Goal: Information Seeking & Learning: Stay updated

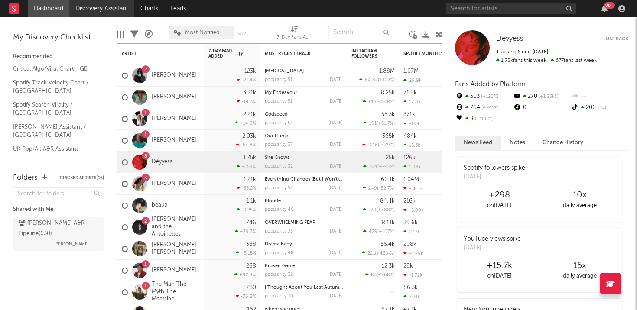
click at [104, 7] on link "Discovery Assistant" at bounding box center [101, 8] width 65 height 17
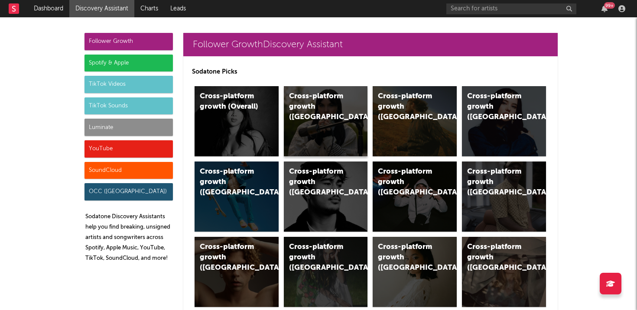
click at [351, 109] on div "Cross-platform growth ([GEOGRAPHIC_DATA])" at bounding box center [326, 121] width 84 height 70
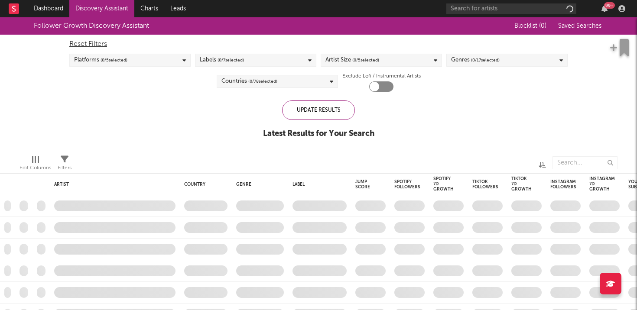
checkbox input "true"
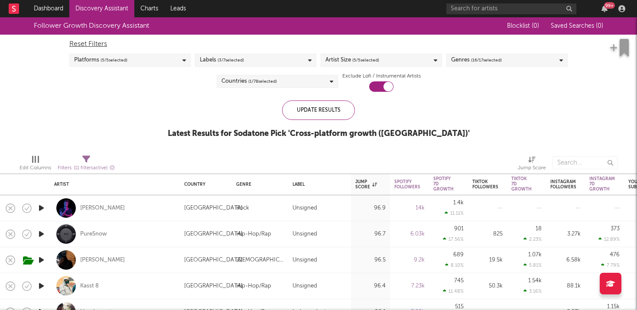
click at [601, 14] on div "99 +" at bounding box center [537, 8] width 182 height 17
click at [609, 11] on div "99 +" at bounding box center [604, 8] width 13 height 7
click at [604, 8] on icon "button" at bounding box center [605, 8] width 6 height 7
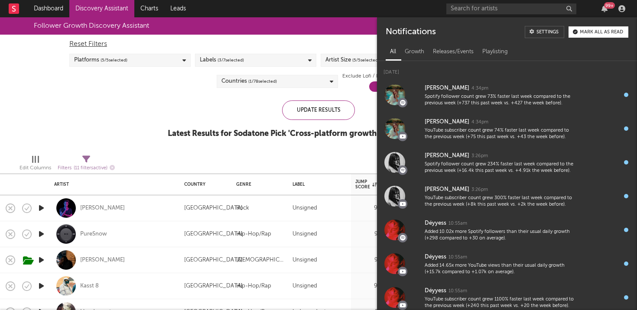
click at [600, 36] on button "Mark all as read" at bounding box center [599, 31] width 60 height 11
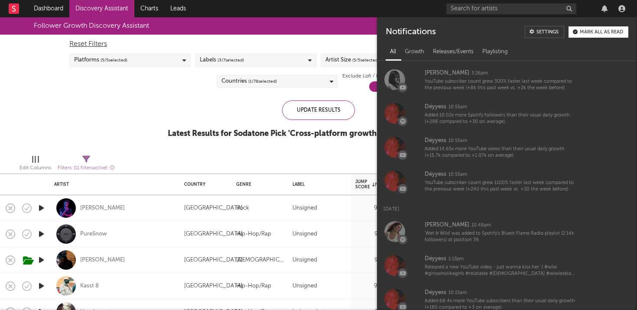
scroll to position [117, 0]
click at [607, 6] on icon "button" at bounding box center [605, 8] width 6 height 7
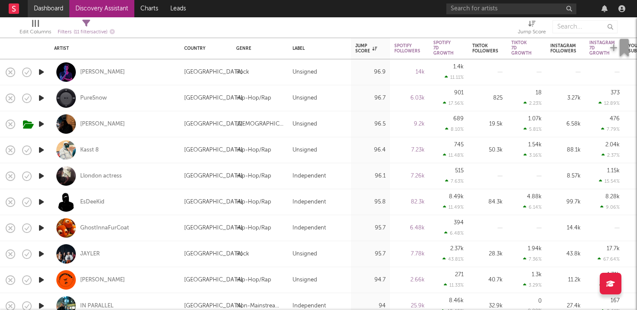
click at [60, 13] on link "Dashboard" at bounding box center [49, 8] width 42 height 17
